Goal: Transaction & Acquisition: Obtain resource

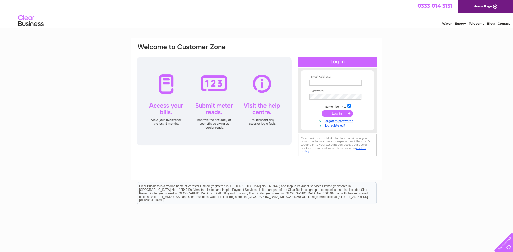
type input "[EMAIL_ADDRESS][DOMAIN_NAME]"
click at [337, 115] on input "submit" at bounding box center [337, 113] width 31 height 7
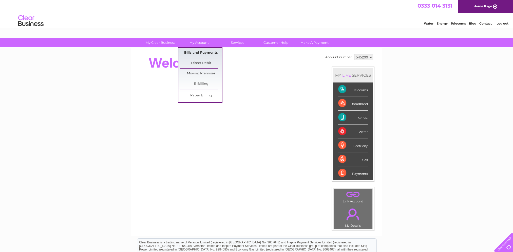
click at [208, 51] on link "Bills and Payments" at bounding box center [201, 53] width 42 height 10
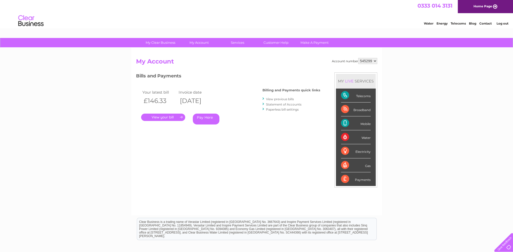
click at [168, 116] on link "." at bounding box center [163, 117] width 44 height 7
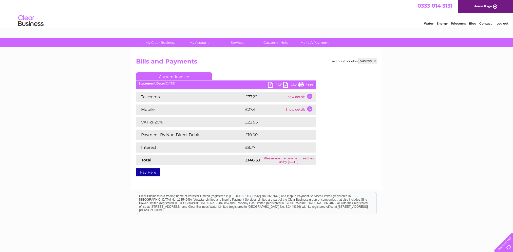
click at [272, 83] on link "PDF" at bounding box center [275, 85] width 15 height 7
